Goal: Task Accomplishment & Management: Use online tool/utility

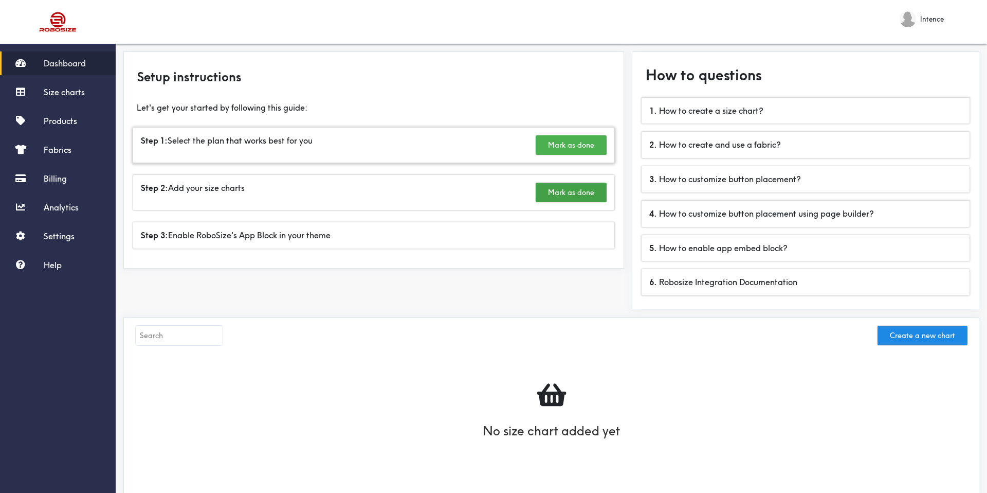
click at [553, 144] on button "Mark as done" at bounding box center [571, 145] width 71 height 20
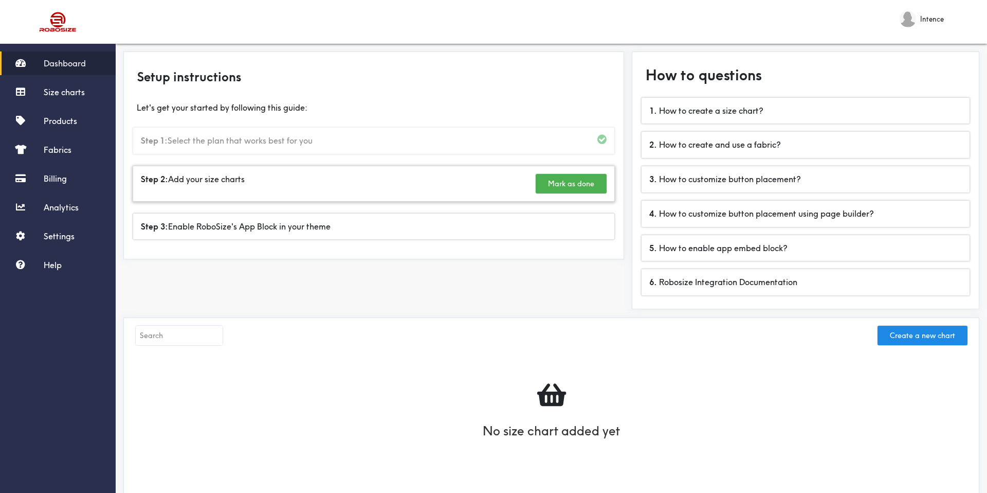
click at [556, 184] on button "Mark as done" at bounding box center [571, 184] width 71 height 20
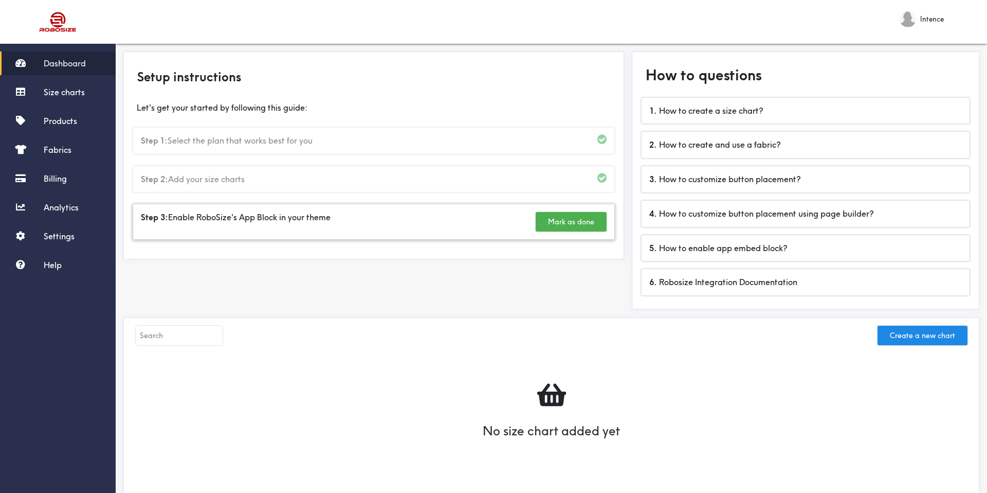
click at [551, 213] on button "Mark as done" at bounding box center [571, 222] width 71 height 20
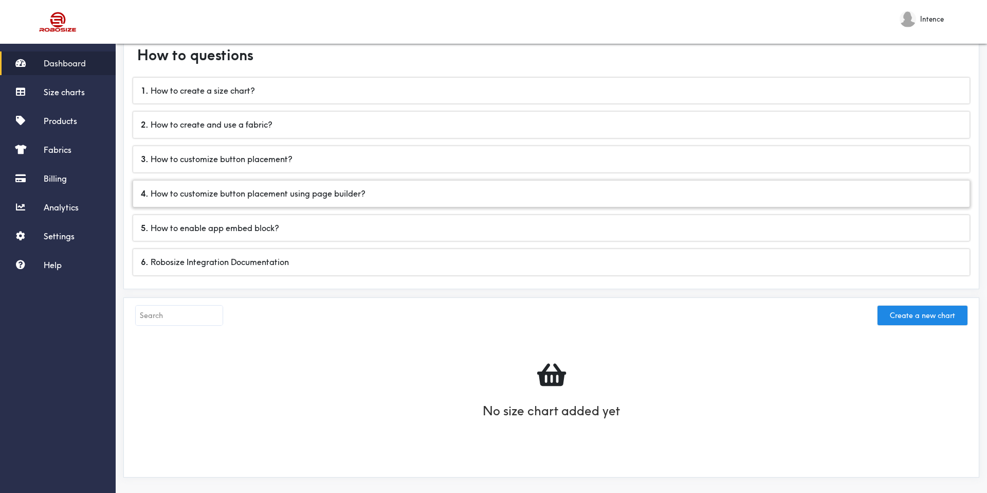
scroll to position [26, 0]
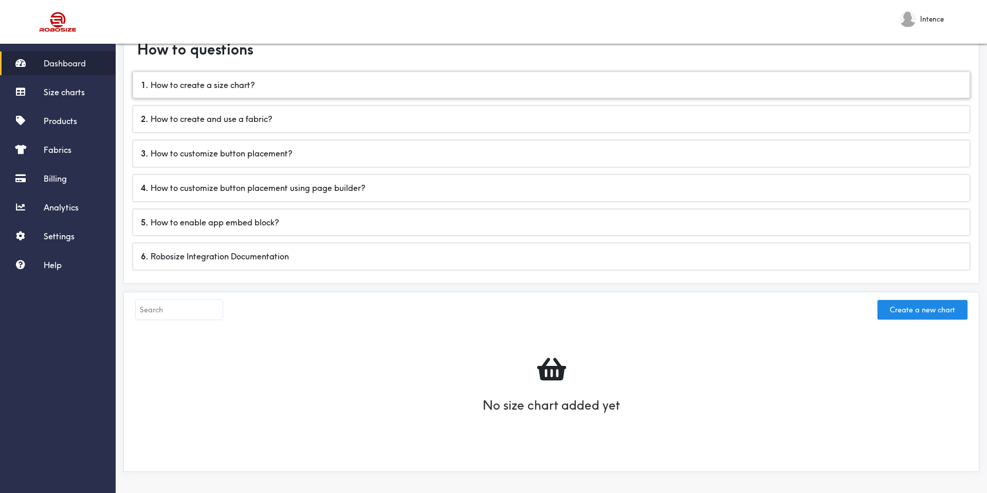
click at [341, 86] on div "1 . How to create a size chart?" at bounding box center [551, 85] width 837 height 26
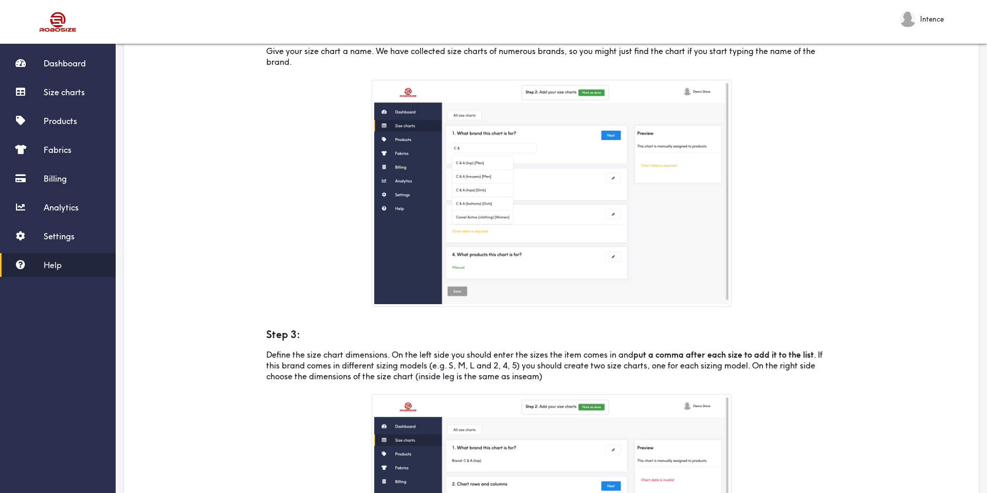
scroll to position [206, 0]
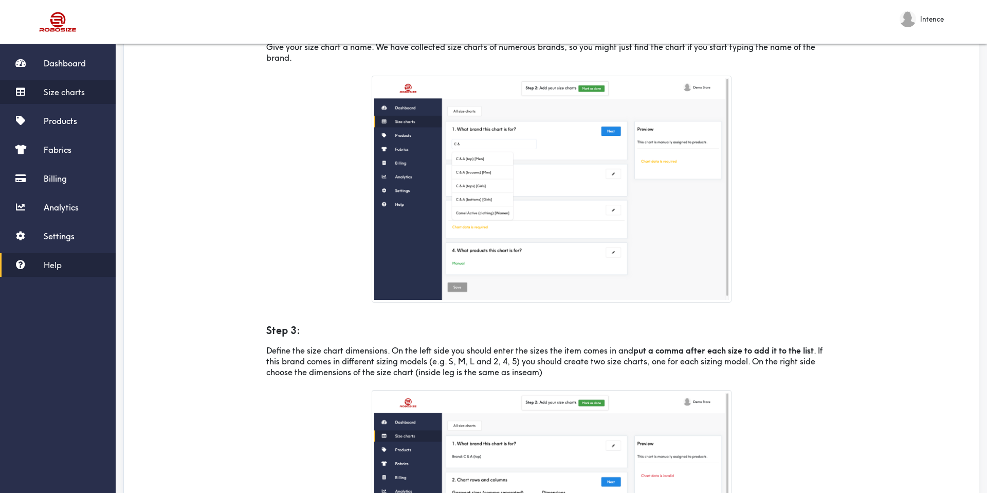
click at [67, 89] on span "Size charts" at bounding box center [64, 92] width 41 height 10
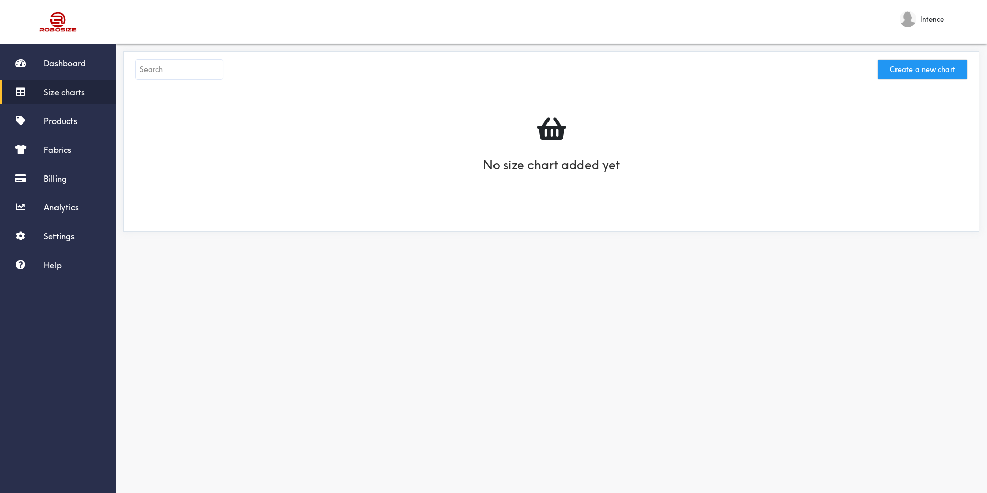
click at [948, 70] on button "Create a new chart" at bounding box center [923, 70] width 90 height 20
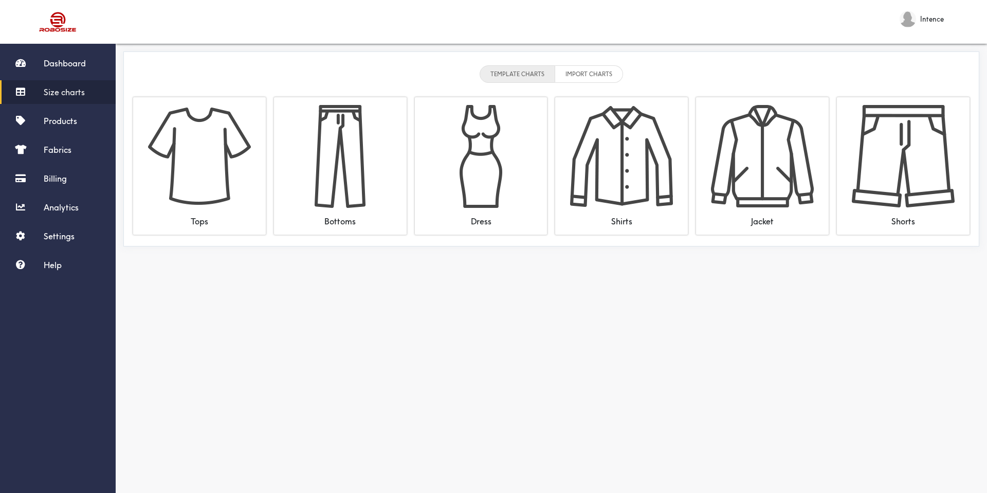
drag, startPoint x: 520, startPoint y: 71, endPoint x: 527, endPoint y: 71, distance: 6.7
click at [520, 70] on li "TEMPLATE CHARTS" at bounding box center [518, 73] width 76 height 17
click at [593, 75] on li "IMPORT CHARTS" at bounding box center [589, 73] width 68 height 17
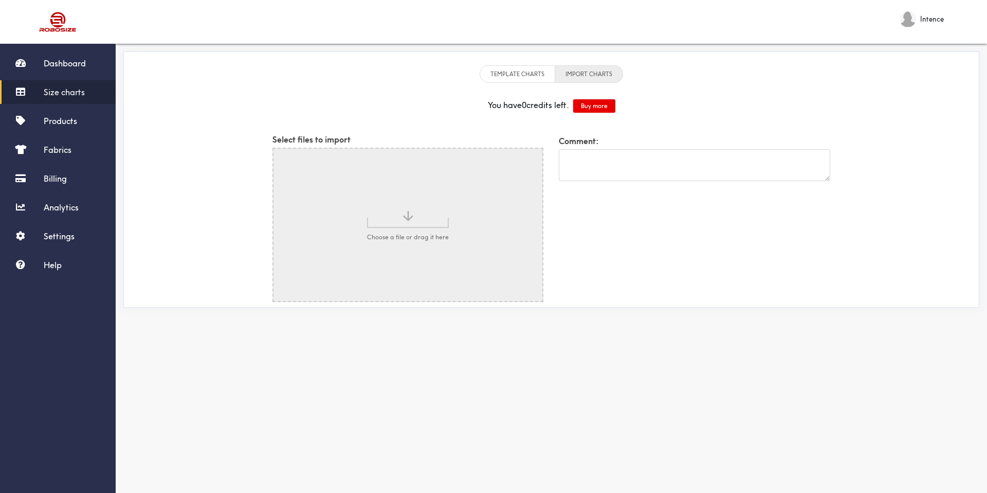
click at [537, 73] on li "TEMPLATE CHARTS" at bounding box center [518, 73] width 76 height 17
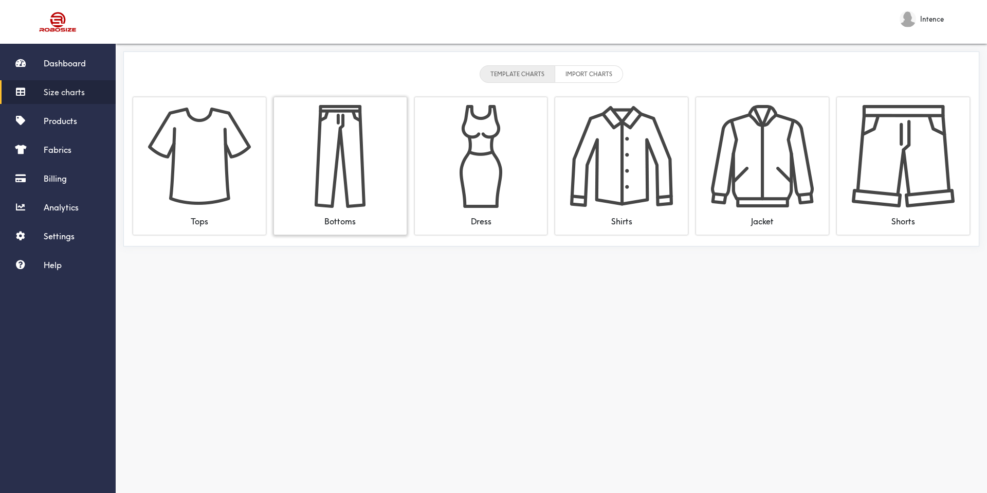
click at [361, 175] on img at bounding box center [340, 156] width 103 height 103
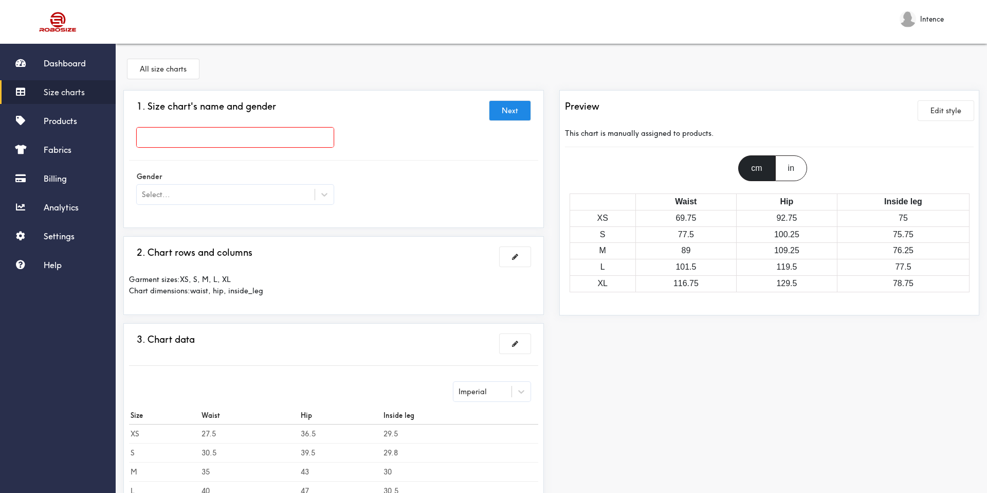
click at [298, 142] on input "text" at bounding box center [235, 138] width 197 height 20
click at [63, 128] on link "Products" at bounding box center [58, 121] width 116 height 24
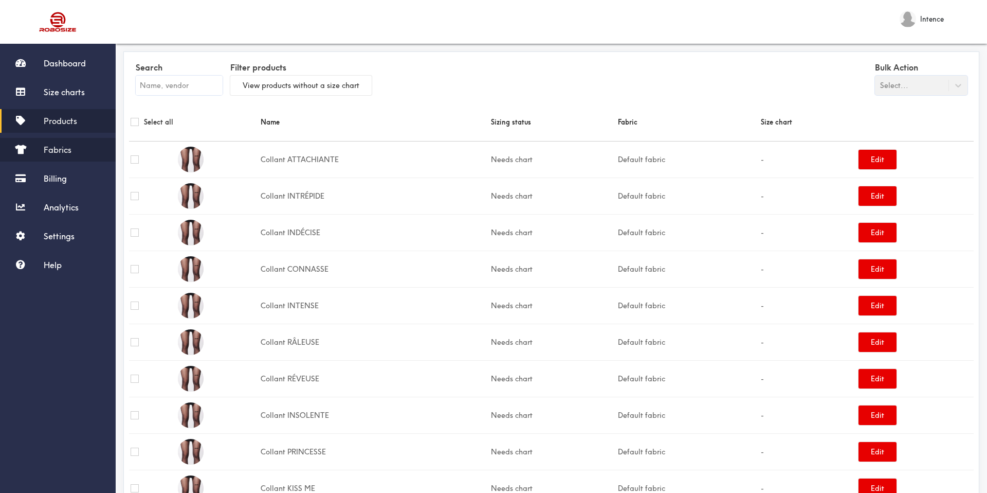
click at [56, 149] on span "Fabrics" at bounding box center [58, 149] width 28 height 10
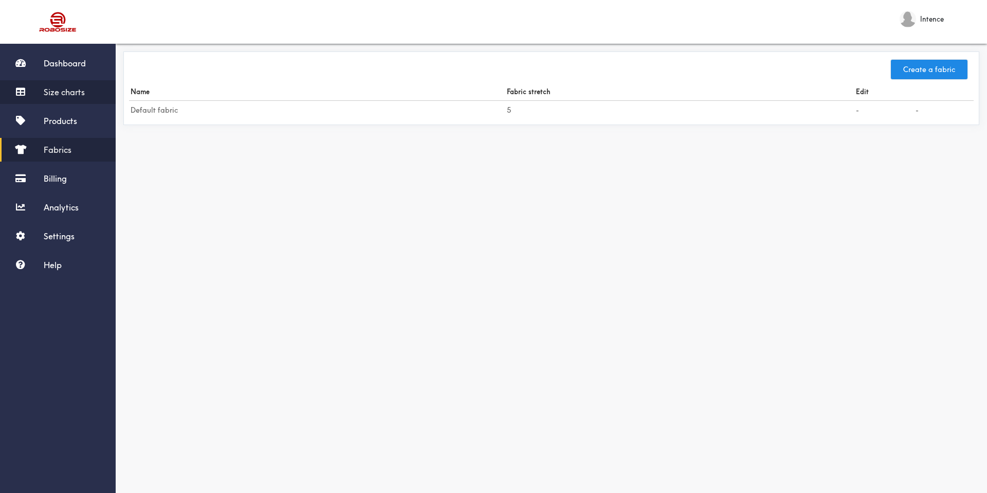
click at [67, 87] on span "Size charts" at bounding box center [64, 92] width 41 height 10
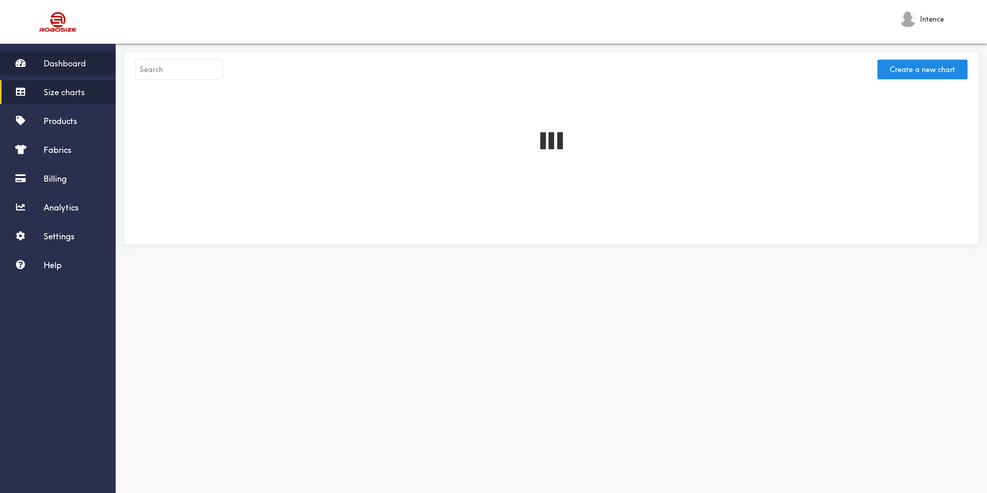
click at [75, 64] on span "Dashboard" at bounding box center [65, 63] width 42 height 10
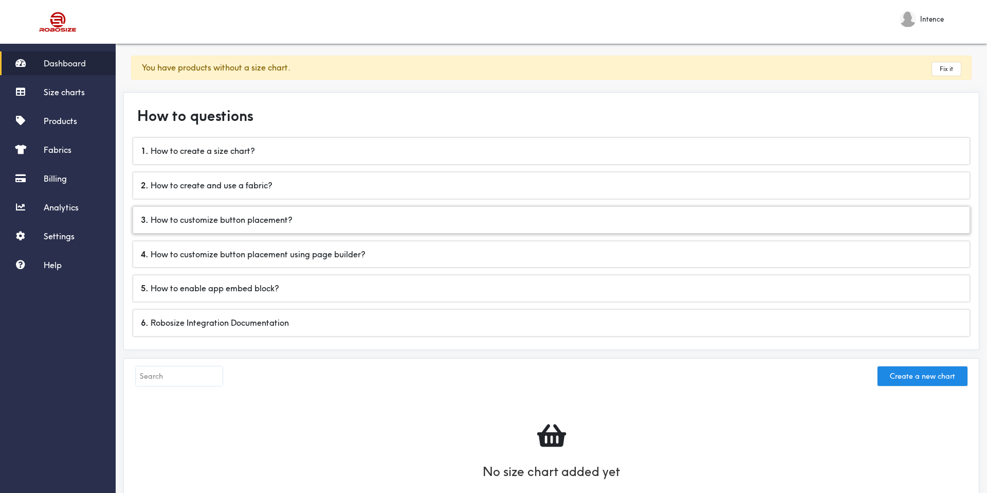
click at [329, 226] on div "3 . How to customize button placement?" at bounding box center [551, 220] width 837 height 26
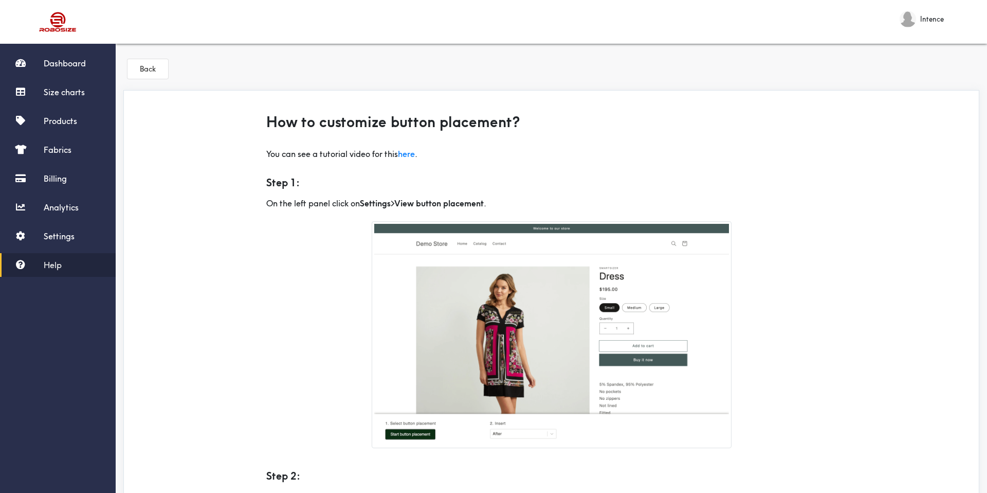
click at [156, 64] on button "Back" at bounding box center [148, 69] width 41 height 20
